Goal: Task Accomplishment & Management: Use online tool/utility

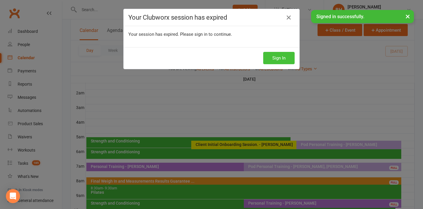
scroll to position [59, 0]
click at [276, 58] on button "Sign In" at bounding box center [278, 58] width 31 height 12
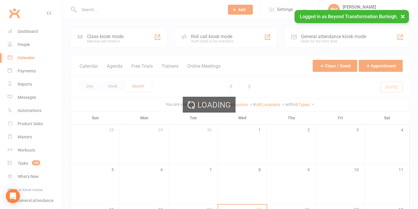
click at [114, 85] on div "Loading" at bounding box center [209, 104] width 418 height 209
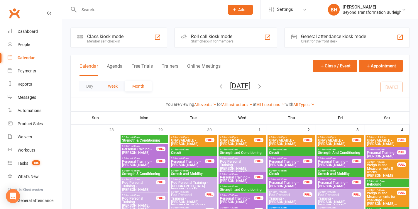
click at [114, 87] on button "Week" at bounding box center [113, 86] width 24 height 11
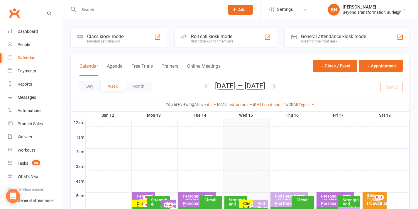
click at [205, 88] on icon "button" at bounding box center [206, 86] width 6 height 6
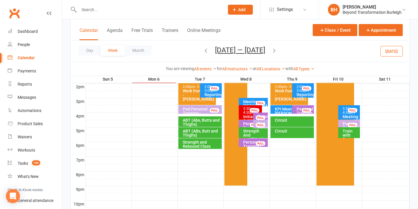
scroll to position [165, 0]
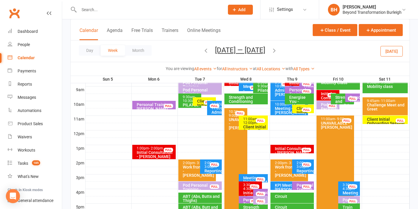
click at [158, 151] on div "Initial Consultation - [PERSON_NAME]" at bounding box center [155, 155] width 38 height 8
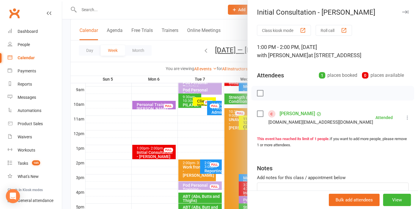
click at [171, 125] on div at bounding box center [240, 104] width 356 height 209
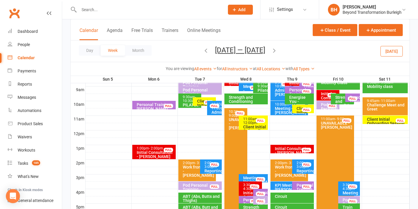
click at [227, 85] on div "8:00am - 9:00am Initial Consultation - Trina Fryer FULL" at bounding box center [236, 79] width 23 height 14
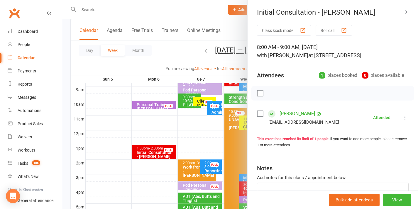
click at [218, 93] on div at bounding box center [240, 104] width 356 height 209
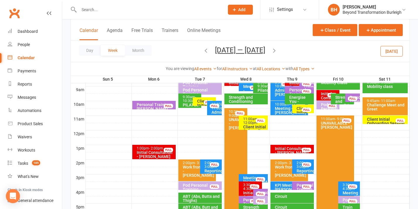
click at [247, 186] on div "3:30pm - 4:30pm" at bounding box center [252, 187] width 18 height 8
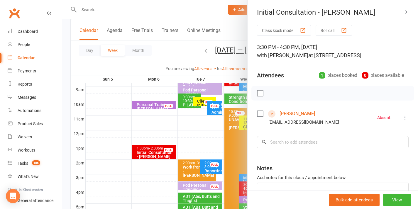
click at [216, 153] on div at bounding box center [240, 104] width 356 height 209
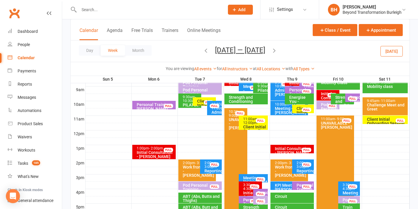
click at [301, 148] on div "Initial Consultation - [PERSON_NAME]" at bounding box center [294, 151] width 38 height 8
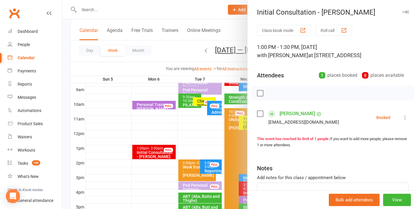
click at [402, 121] on icon at bounding box center [405, 118] width 6 height 6
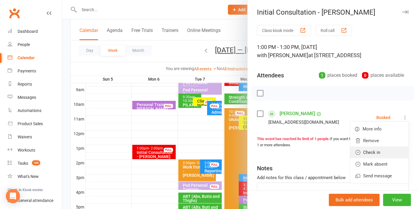
click at [373, 158] on link "Check in" at bounding box center [379, 153] width 58 height 12
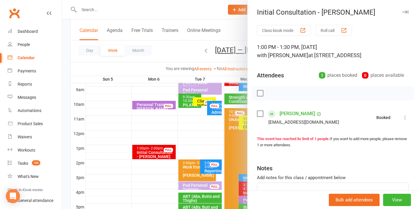
click at [232, 135] on div at bounding box center [240, 104] width 356 height 209
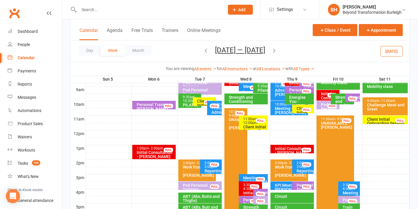
click at [294, 83] on div "Initial Consultation - [PERSON_NAME]" at bounding box center [298, 89] width 18 height 16
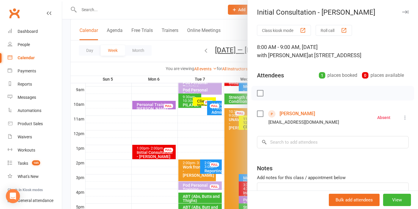
click at [216, 112] on div at bounding box center [240, 104] width 356 height 209
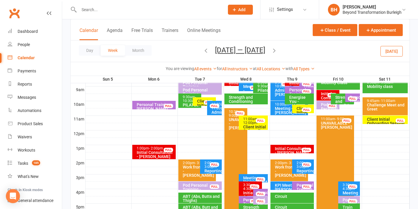
click at [328, 95] on div "FULL" at bounding box center [332, 95] width 9 height 4
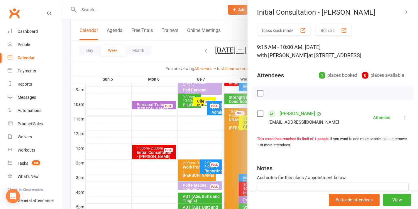
click at [211, 122] on div at bounding box center [240, 104] width 356 height 209
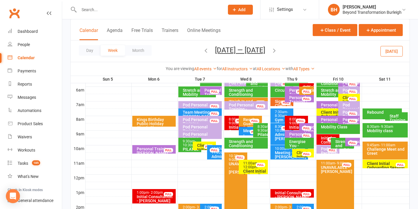
scroll to position [119, 0]
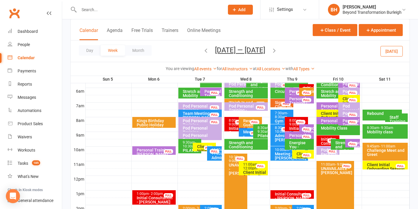
click at [305, 87] on div "Initial Consultation - [PERSON_NAME]" at bounding box center [307, 94] width 9 height 16
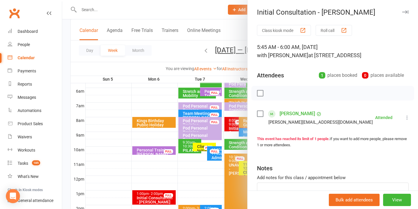
click at [229, 105] on div at bounding box center [240, 104] width 356 height 209
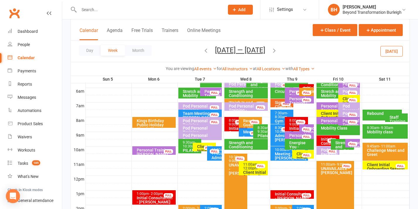
click at [149, 198] on div "Initial Consultation - [PERSON_NAME]" at bounding box center [155, 200] width 38 height 8
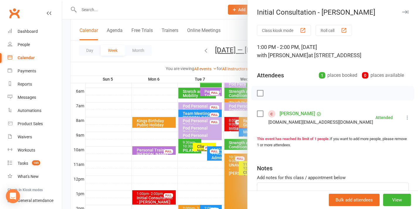
click at [187, 122] on div at bounding box center [240, 104] width 356 height 209
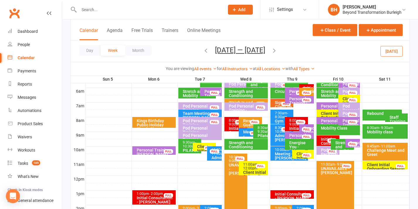
click at [232, 124] on span "- 9:00am" at bounding box center [235, 123] width 13 height 8
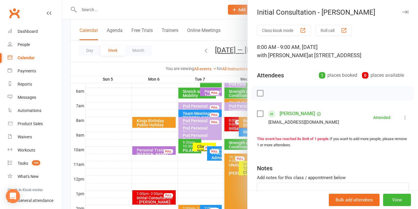
click at [222, 130] on div at bounding box center [240, 104] width 356 height 209
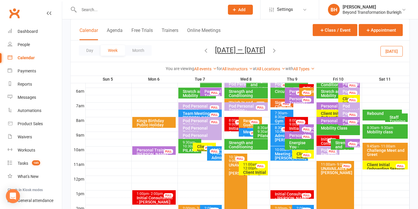
click at [291, 194] on div "Initial Consultation - [PERSON_NAME]" at bounding box center [294, 196] width 38 height 8
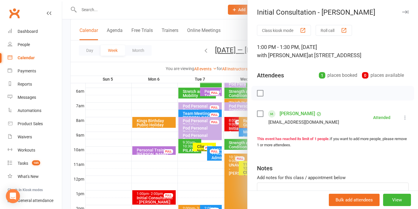
click at [215, 141] on div at bounding box center [240, 104] width 356 height 209
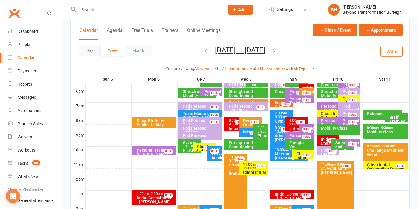
click at [305, 85] on div "Initial Consultation - Marissa Mc Dowell FULL" at bounding box center [306, 88] width 14 height 9
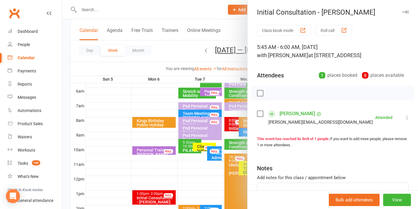
click at [210, 125] on div at bounding box center [240, 104] width 356 height 209
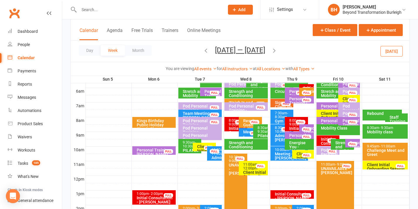
click at [323, 141] on div "Initial Consultation - [PERSON_NAME]" at bounding box center [330, 145] width 18 height 16
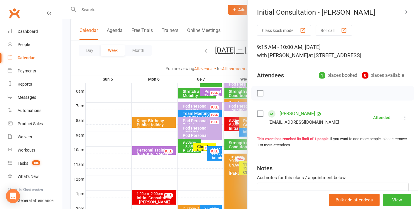
click at [223, 129] on div at bounding box center [240, 104] width 356 height 209
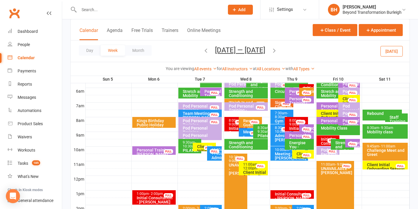
click at [289, 124] on div "8:00am - 9:00am" at bounding box center [298, 123] width 18 height 8
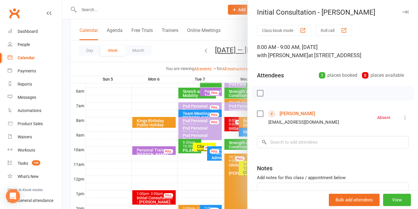
click at [206, 113] on div at bounding box center [240, 104] width 356 height 209
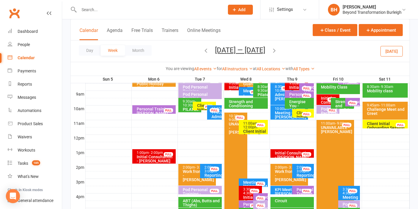
scroll to position [206, 0]
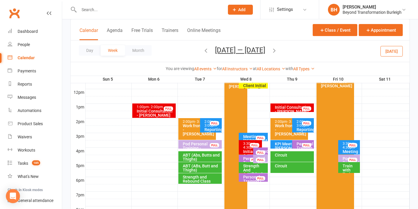
click at [247, 148] on span "- 4:30pm" at bounding box center [249, 146] width 13 height 8
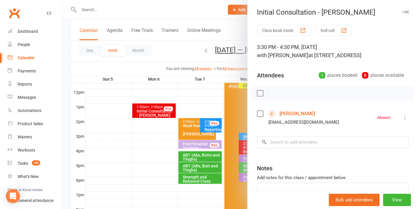
click at [203, 122] on div at bounding box center [240, 104] width 356 height 209
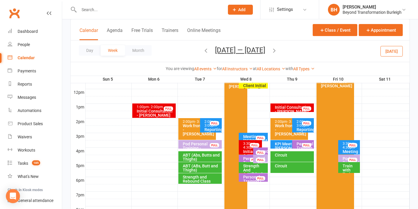
click at [158, 111] on div "Initial Consultation - [PERSON_NAME]" at bounding box center [155, 113] width 38 height 8
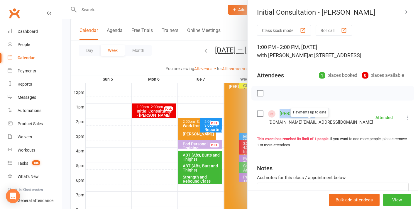
click at [195, 102] on div at bounding box center [240, 104] width 356 height 209
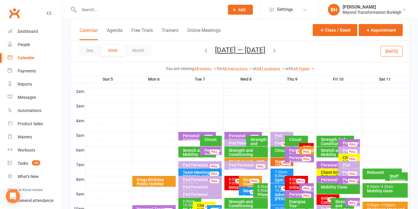
scroll to position [108, 0]
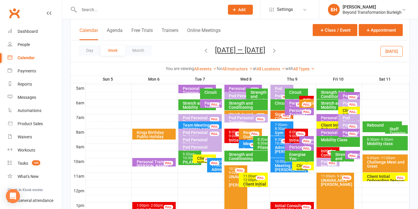
click at [234, 134] on span "- 9:00am" at bounding box center [235, 134] width 13 height 8
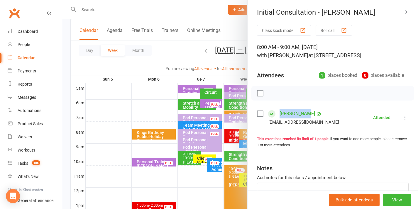
click at [180, 106] on div at bounding box center [240, 104] width 356 height 209
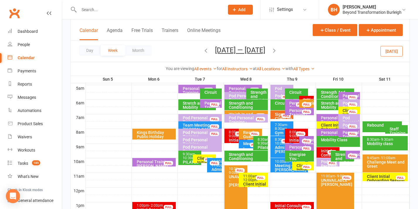
click at [304, 98] on div "Initial Consultation - [PERSON_NAME]" at bounding box center [307, 106] width 9 height 16
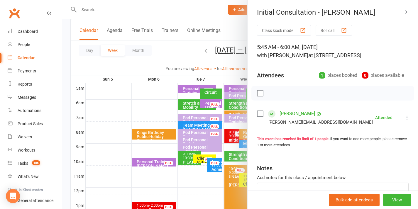
click at [216, 146] on div at bounding box center [240, 104] width 356 height 209
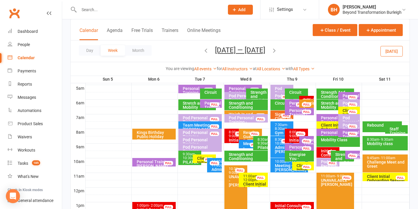
click at [233, 136] on span "- 9:00am" at bounding box center [235, 134] width 13 height 8
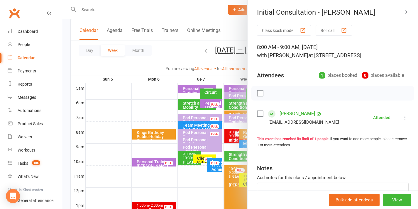
click at [229, 135] on div at bounding box center [240, 104] width 356 height 209
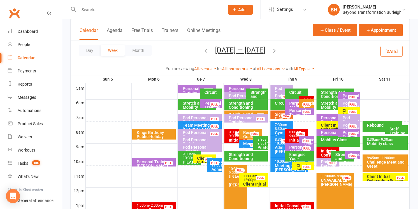
click at [294, 132] on div "8:00am - 9:00am" at bounding box center [298, 135] width 18 height 8
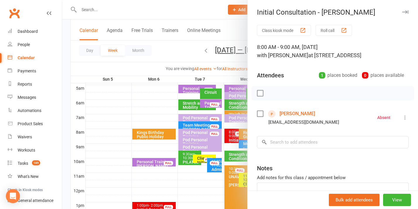
click at [186, 125] on div at bounding box center [240, 104] width 356 height 209
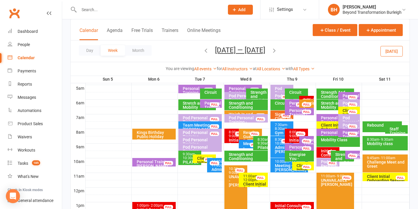
click at [324, 152] on div "Initial Consultation - [PERSON_NAME]" at bounding box center [330, 157] width 18 height 16
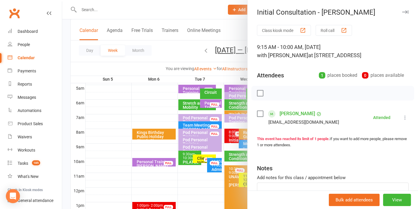
click at [220, 132] on div at bounding box center [240, 104] width 356 height 209
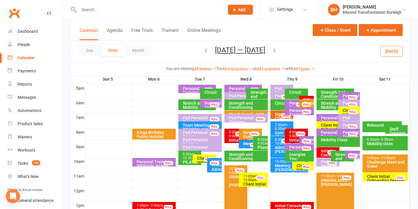
click at [325, 152] on div "Initial Consultation - [PERSON_NAME]" at bounding box center [330, 157] width 18 height 16
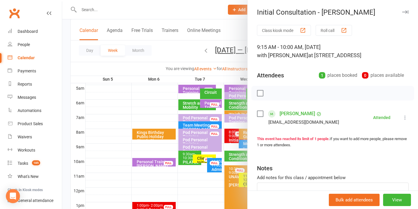
click at [227, 87] on div at bounding box center [240, 104] width 356 height 209
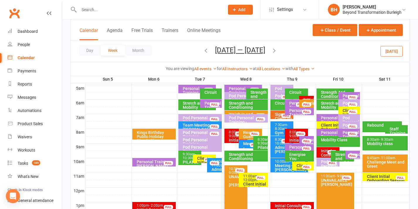
scroll to position [119, 0]
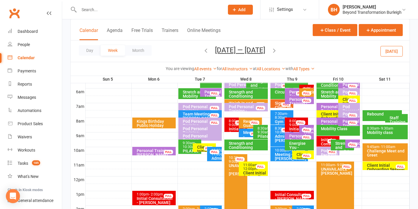
click at [281, 196] on div "Initial Consultation - [PERSON_NAME]" at bounding box center [294, 197] width 38 height 8
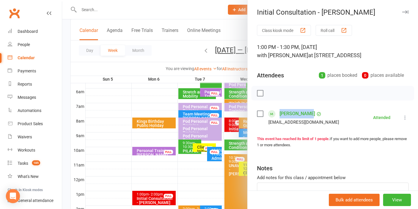
click at [202, 110] on div at bounding box center [240, 104] width 356 height 209
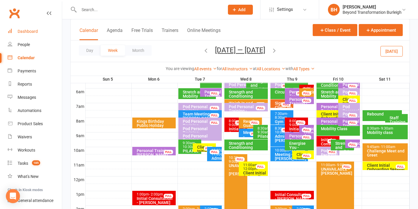
click at [29, 32] on div "Dashboard" at bounding box center [28, 31] width 20 height 5
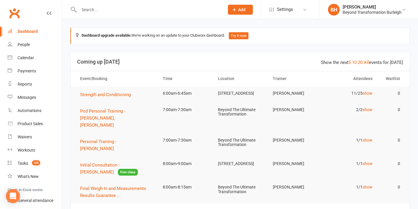
click at [102, 10] on input "text" at bounding box center [148, 10] width 143 height 8
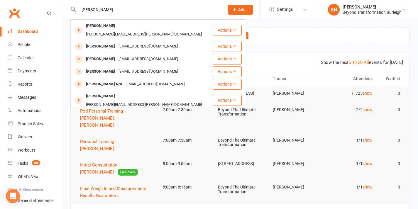
scroll to position [78, 0]
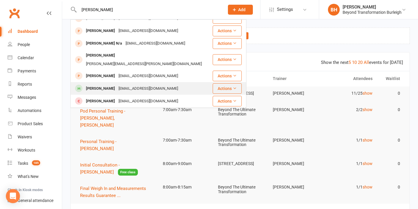
type input "Bernadette"
click at [115, 85] on div "Bernadette Stark" at bounding box center [100, 89] width 33 height 9
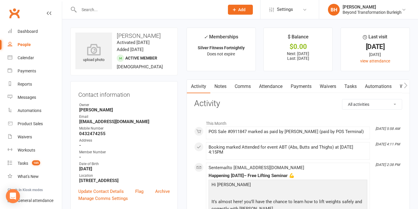
click at [275, 87] on link "Attendance" at bounding box center [271, 86] width 32 height 13
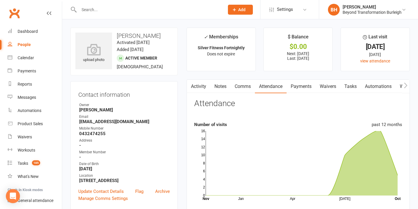
click at [207, 86] on link "Activity" at bounding box center [198, 86] width 23 height 13
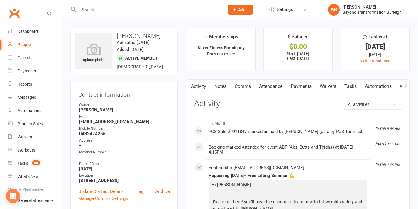
click at [303, 88] on link "Payments" at bounding box center [301, 86] width 29 height 13
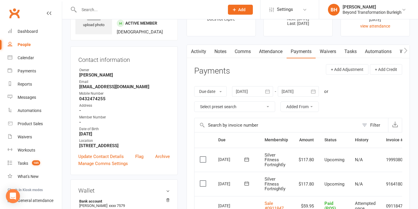
scroll to position [120, 0]
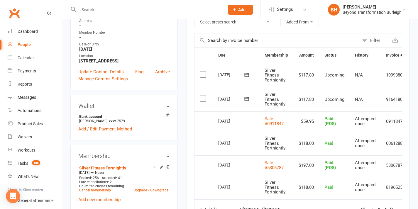
click at [104, 10] on input "text" at bounding box center [148, 10] width 143 height 8
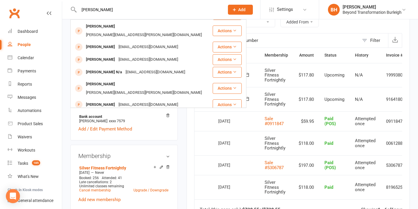
scroll to position [118, 0]
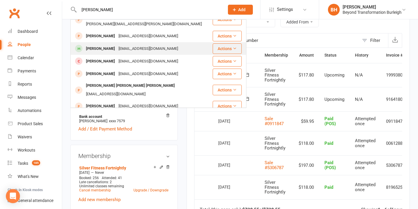
type input "Bernadette"
click at [117, 45] on div "berniecarrig@hotmail.com" at bounding box center [148, 49] width 63 height 9
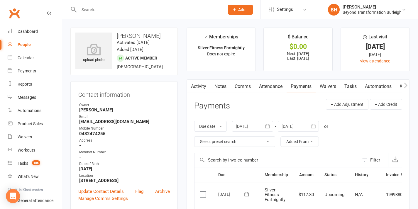
click at [206, 86] on link "Activity" at bounding box center [198, 86] width 23 height 13
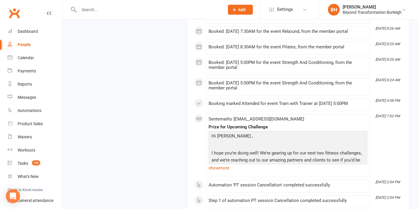
scroll to position [5985, 0]
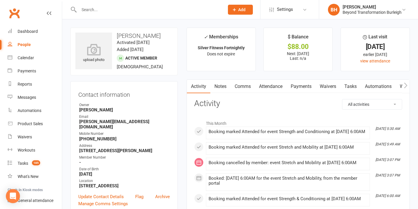
click at [302, 87] on link "Payments" at bounding box center [301, 86] width 29 height 13
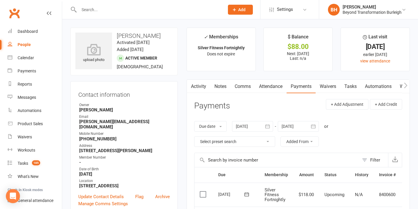
scroll to position [92, 0]
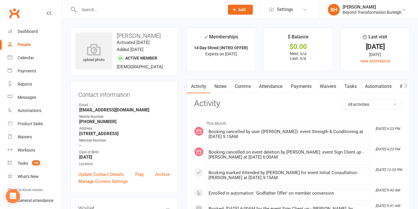
click at [269, 85] on link "Attendance" at bounding box center [271, 86] width 32 height 13
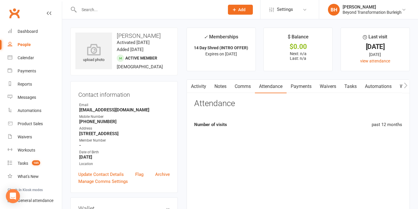
click at [308, 86] on link "Payments" at bounding box center [301, 86] width 29 height 13
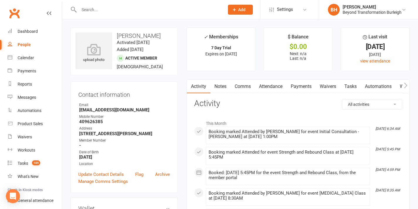
click at [264, 86] on link "Attendance" at bounding box center [271, 86] width 32 height 13
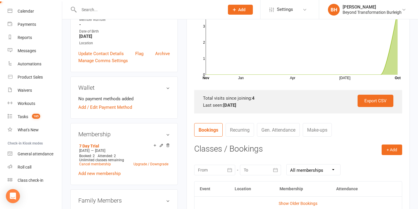
scroll to position [127, 0]
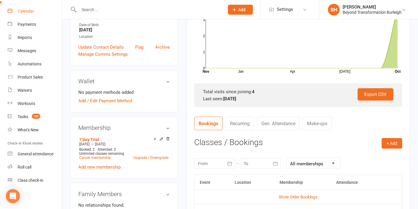
click at [31, 13] on div "Calendar" at bounding box center [26, 11] width 16 height 5
